Goal: Navigation & Orientation: Find specific page/section

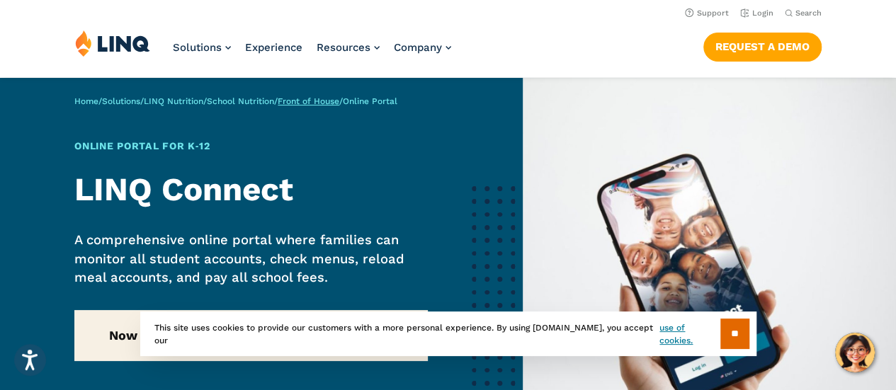
click at [334, 100] on link "Front of House" at bounding box center [309, 101] width 62 height 10
